Goal: Communication & Community: Answer question/provide support

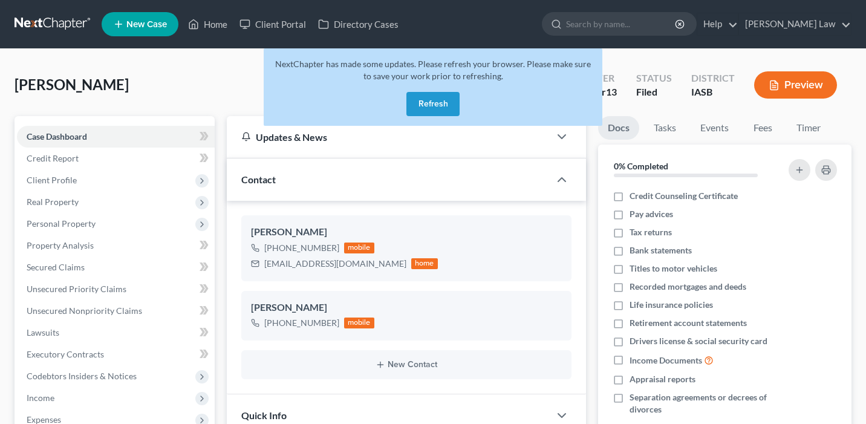
select select "0"
click at [454, 108] on button "Refresh" at bounding box center [433, 104] width 53 height 24
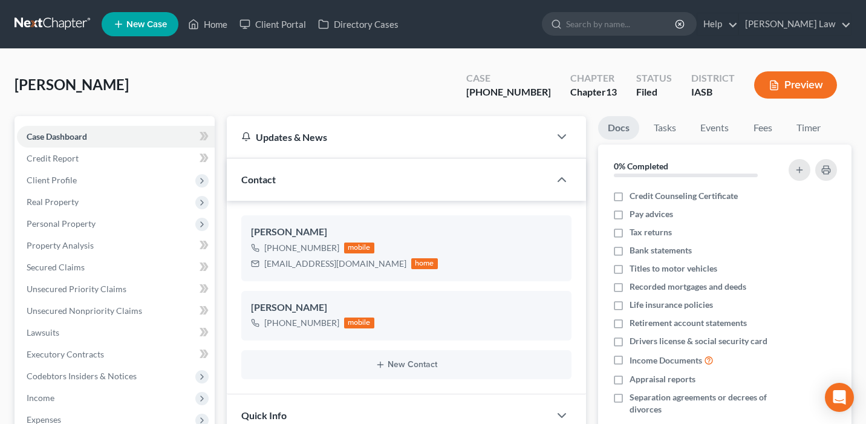
scroll to position [468, 0]
click at [212, 25] on link "Home" at bounding box center [207, 24] width 51 height 22
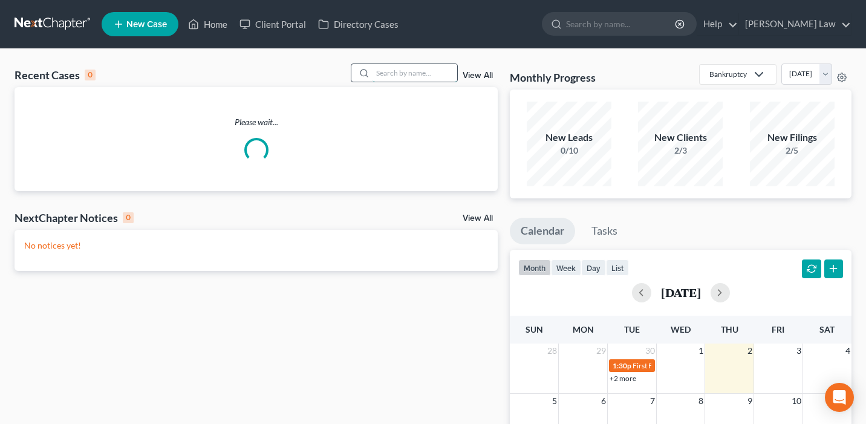
click at [408, 77] on input "search" at bounding box center [415, 73] width 85 height 18
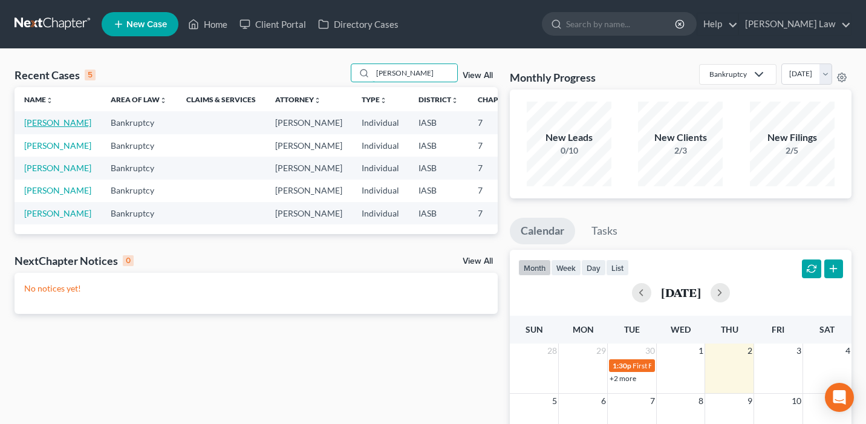
type input "Nelson"
click at [37, 128] on link "Nelson, Carl" at bounding box center [57, 122] width 67 height 10
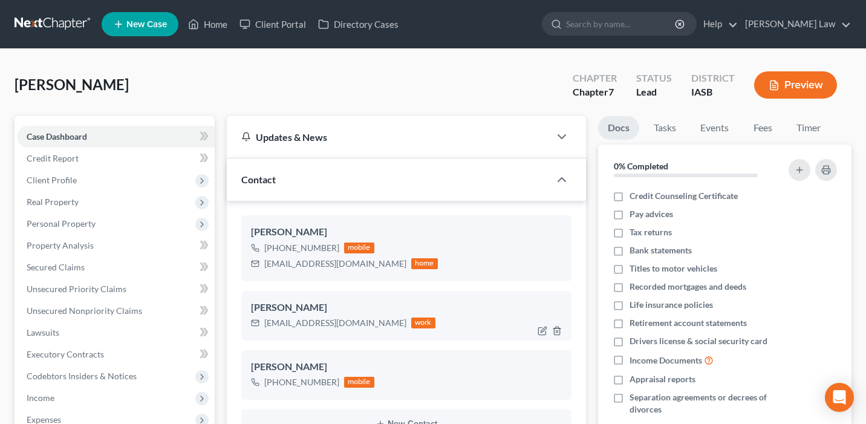
scroll to position [199, 0]
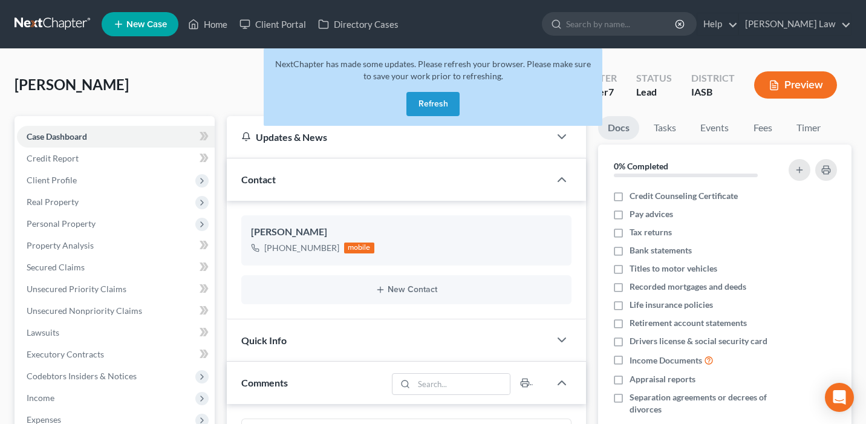
select select "0"
click at [437, 105] on button "Refresh" at bounding box center [433, 104] width 53 height 24
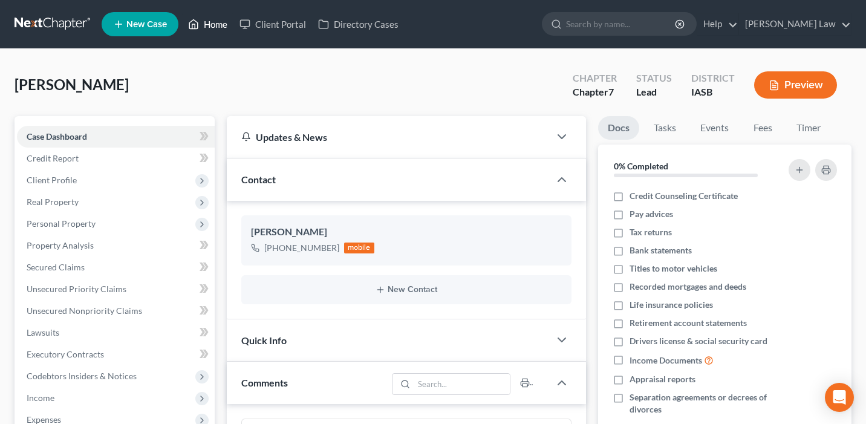
click at [212, 25] on link "Home" at bounding box center [207, 24] width 51 height 22
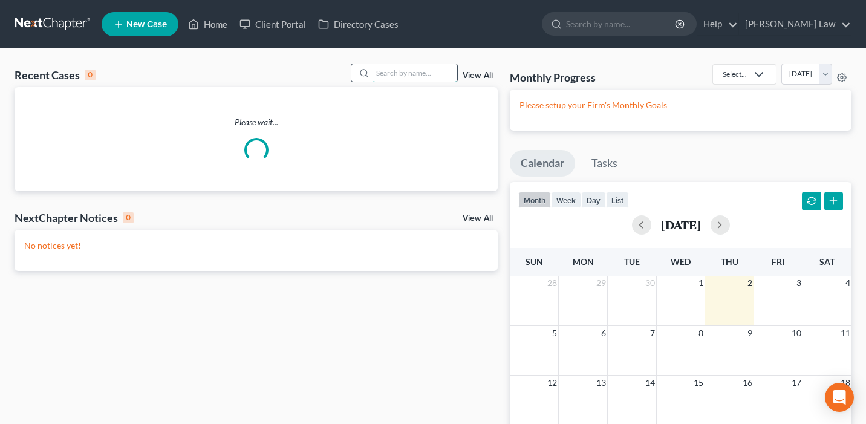
click at [416, 76] on input "search" at bounding box center [415, 73] width 85 height 18
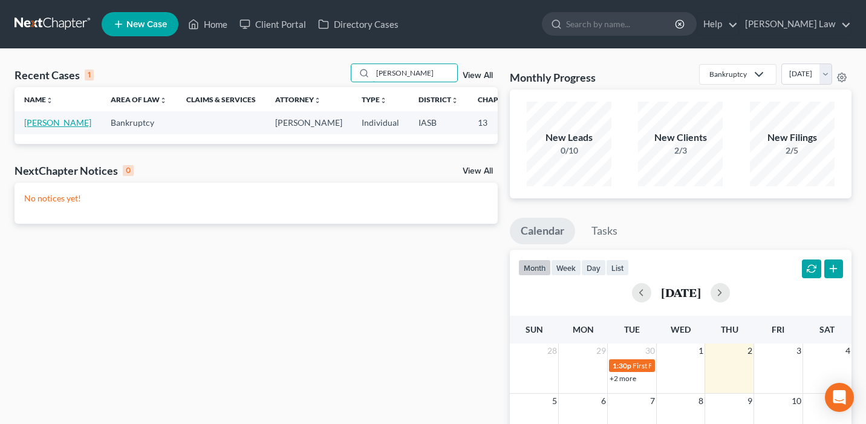
type input "fishburn"
click at [43, 121] on link "Fishburn, Brian" at bounding box center [57, 122] width 67 height 10
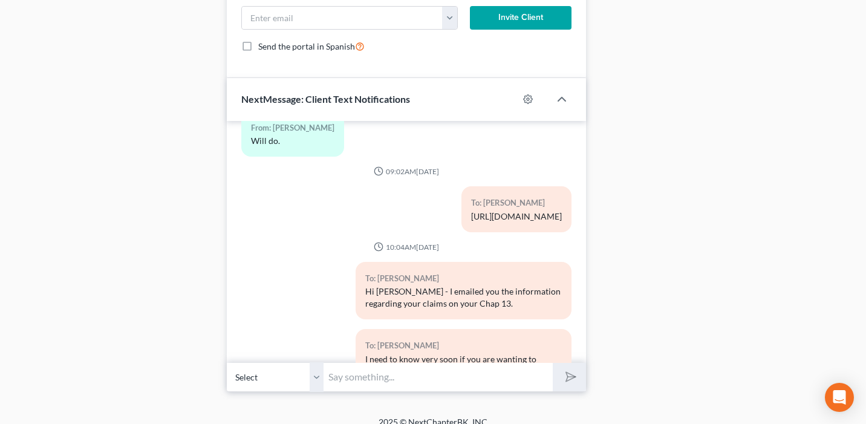
scroll to position [1018, 0]
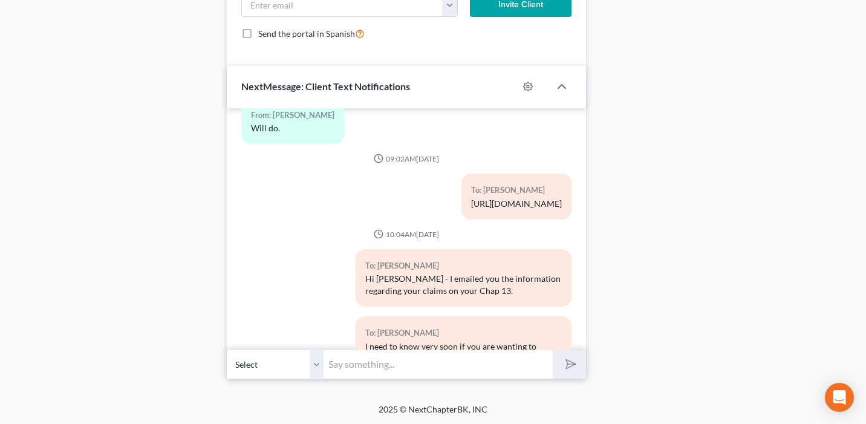
click at [364, 366] on input "text" at bounding box center [438, 365] width 229 height 30
paste input "Hi Brian, I am following up here. I need to file an amended return before week'…"
type input "Hi Brian, I am following up here. I need to file an amended return before week'…"
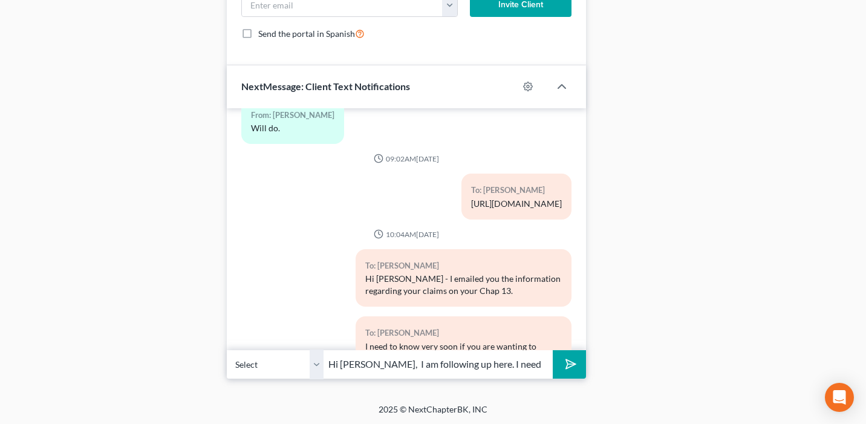
click at [575, 364] on icon "submit" at bounding box center [568, 364] width 17 height 17
